Goal: Information Seeking & Learning: Learn about a topic

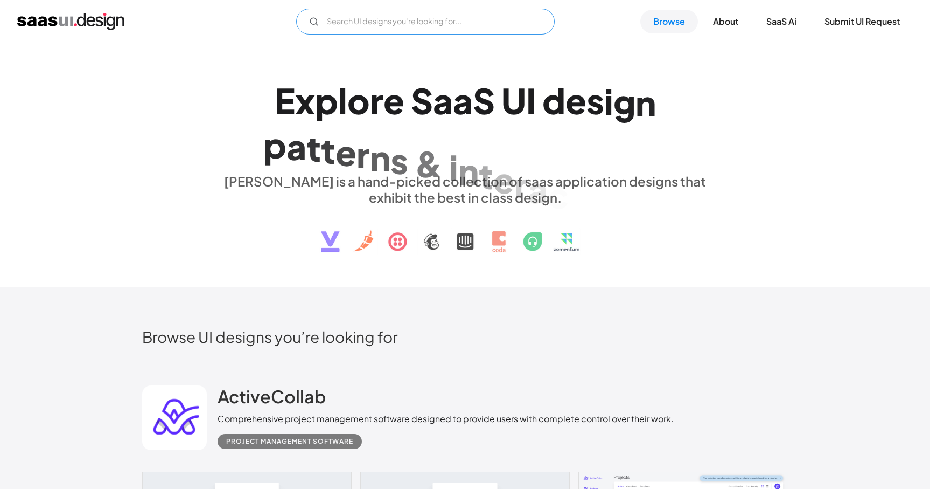
click at [400, 9] on input "Email Form" at bounding box center [425, 22] width 259 height 26
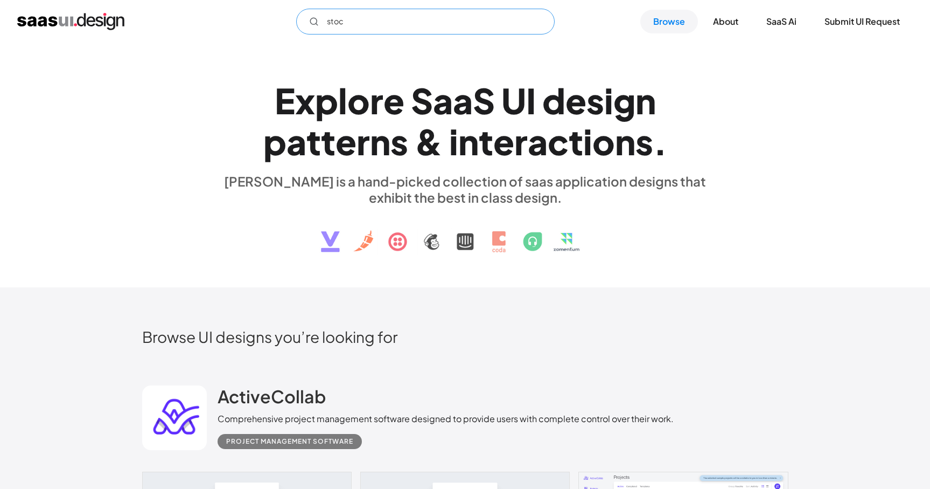
type input "stock"
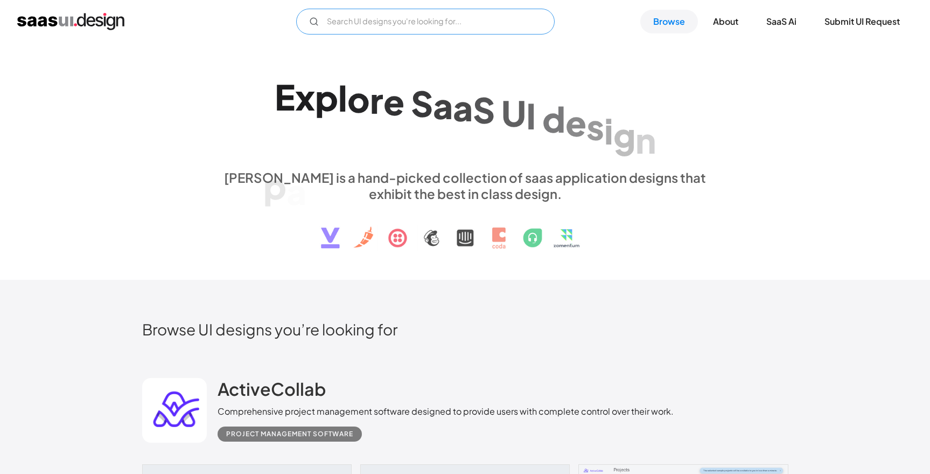
click at [528, 18] on input "Email Form" at bounding box center [425, 22] width 259 height 26
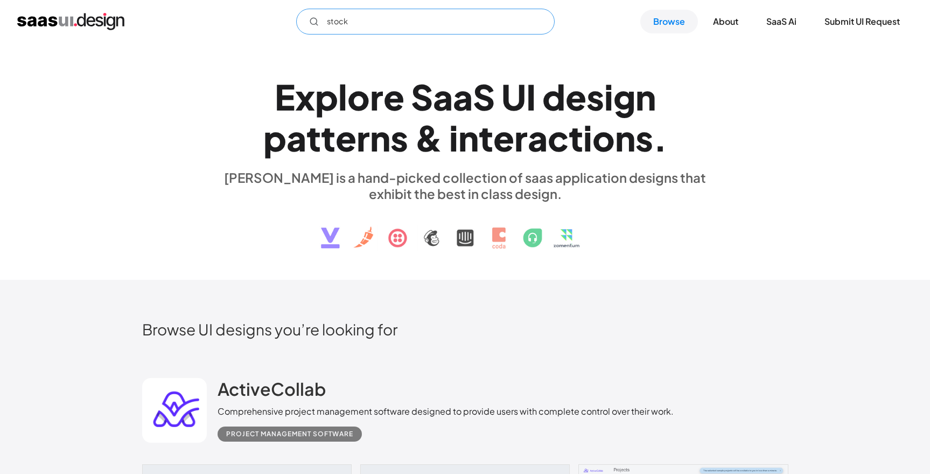
click at [316, 24] on line "Email Form" at bounding box center [317, 25] width 2 height 2
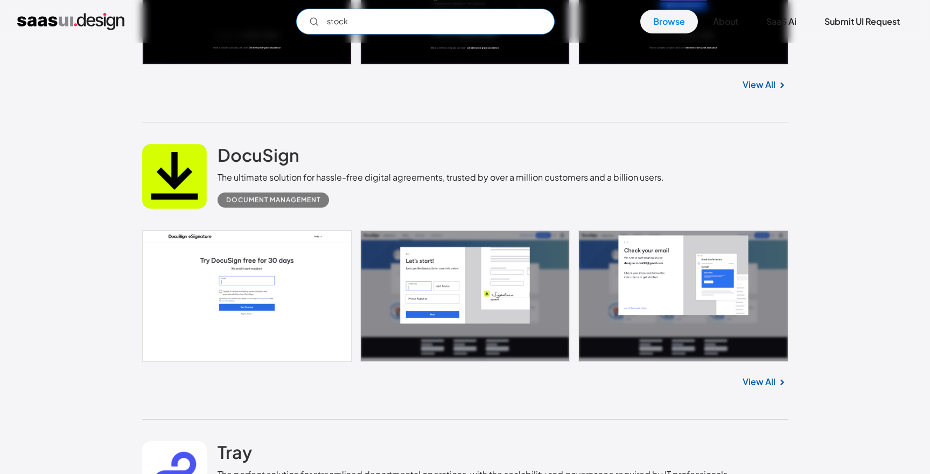
scroll to position [1478, 0]
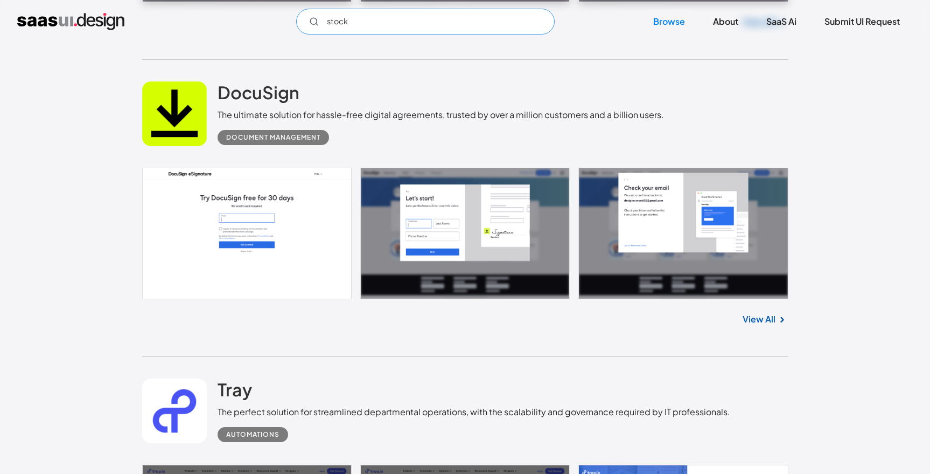
drag, startPoint x: 352, startPoint y: 24, endPoint x: 314, endPoint y: 24, distance: 38.2
click at [314, 24] on div "stock" at bounding box center [425, 22] width 259 height 26
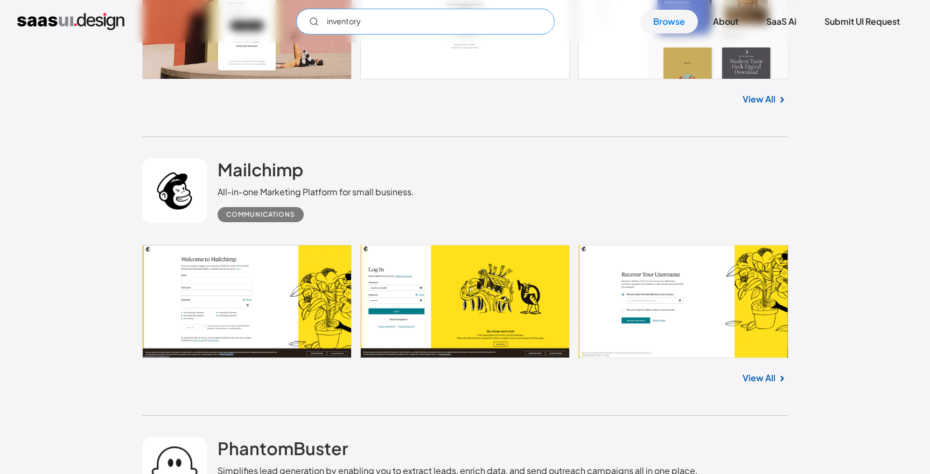
scroll to position [2416, 0]
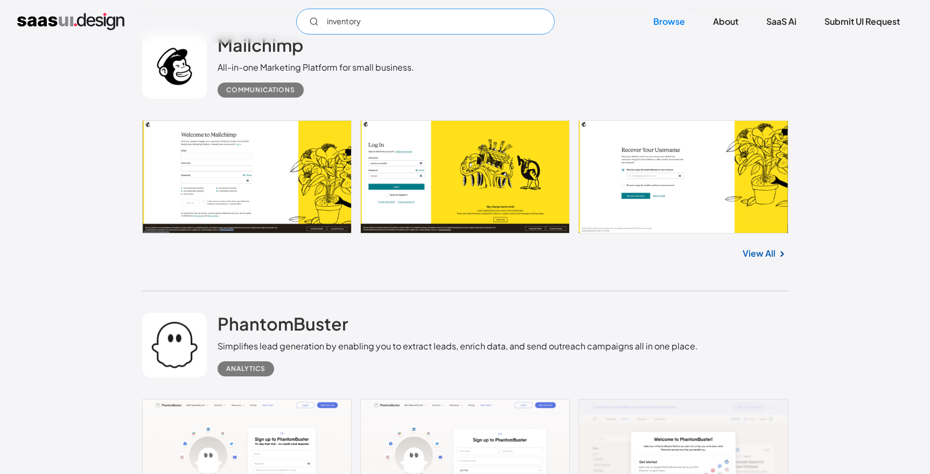
drag, startPoint x: 368, startPoint y: 25, endPoint x: 293, endPoint y: 25, distance: 75.4
click at [293, 25] on div "inventory Not found ! Thank you! Your submission has been received! Oops! Somet…" at bounding box center [465, 22] width 896 height 26
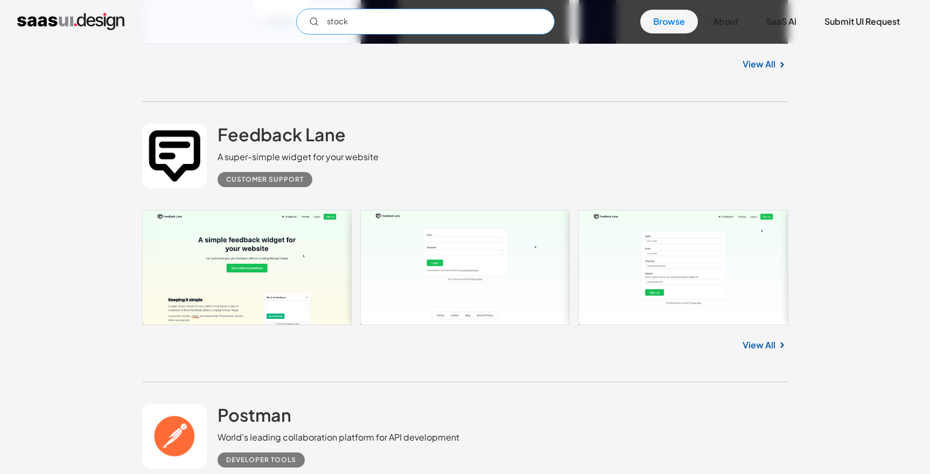
scroll to position [3817, 0]
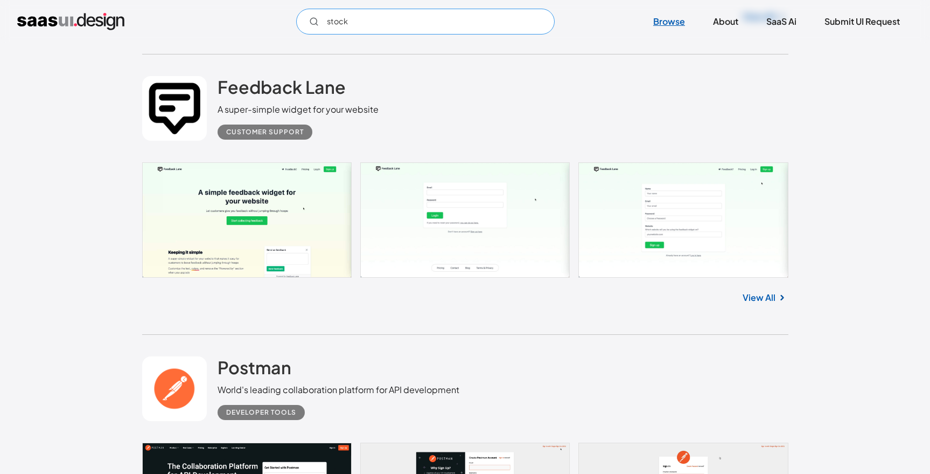
type input "stock"
click at [657, 21] on link "Browse" at bounding box center [670, 22] width 58 height 24
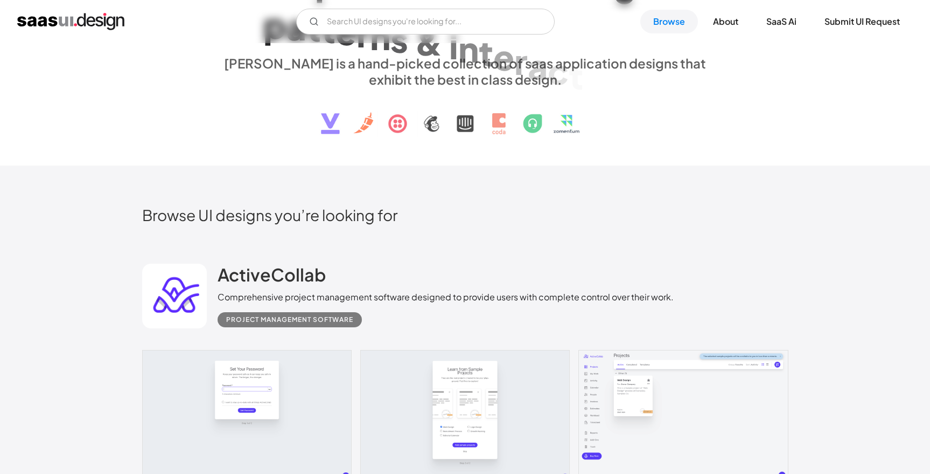
scroll to position [48, 0]
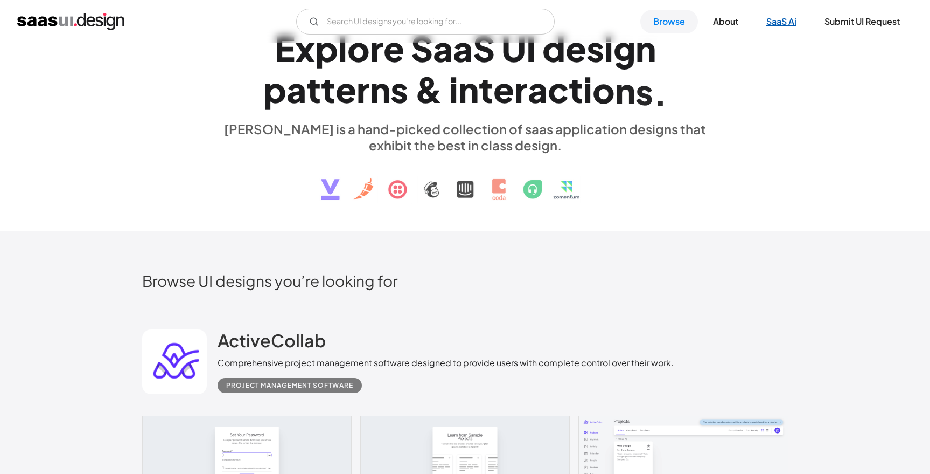
click at [761, 19] on link "SaaS Ai" at bounding box center [782, 22] width 56 height 24
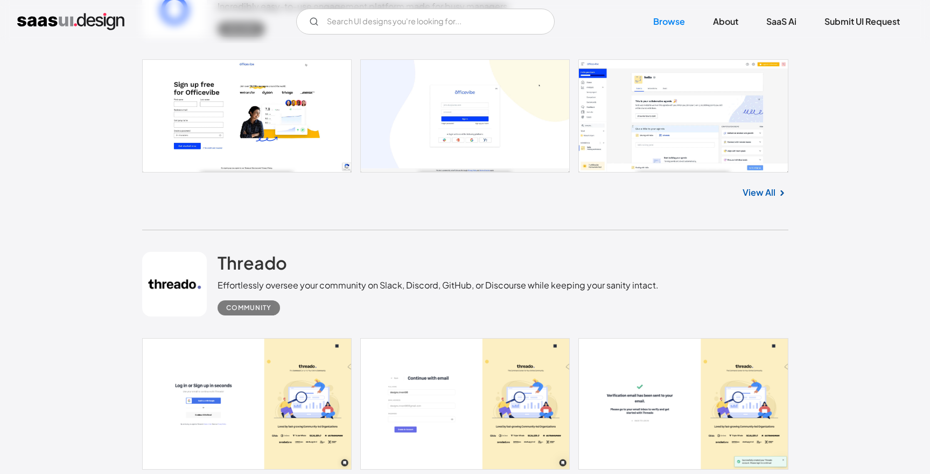
scroll to position [10534, 0]
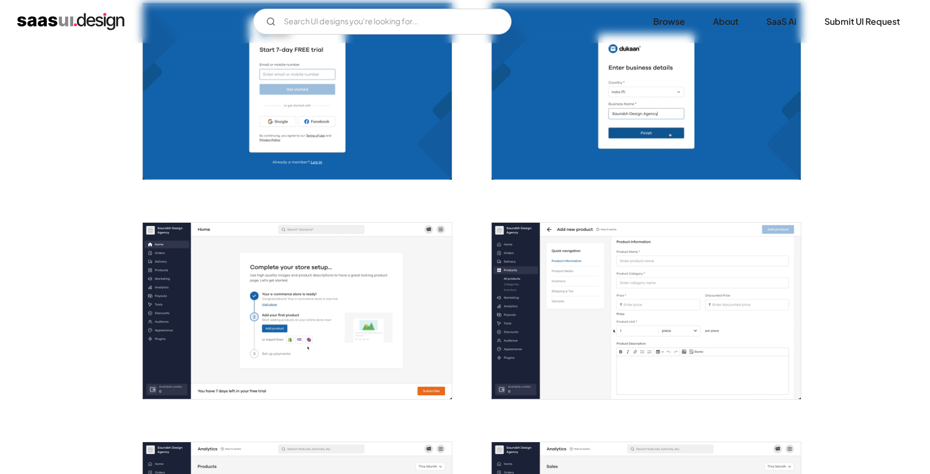
scroll to position [388, 0]
